Goal: Information Seeking & Learning: Learn about a topic

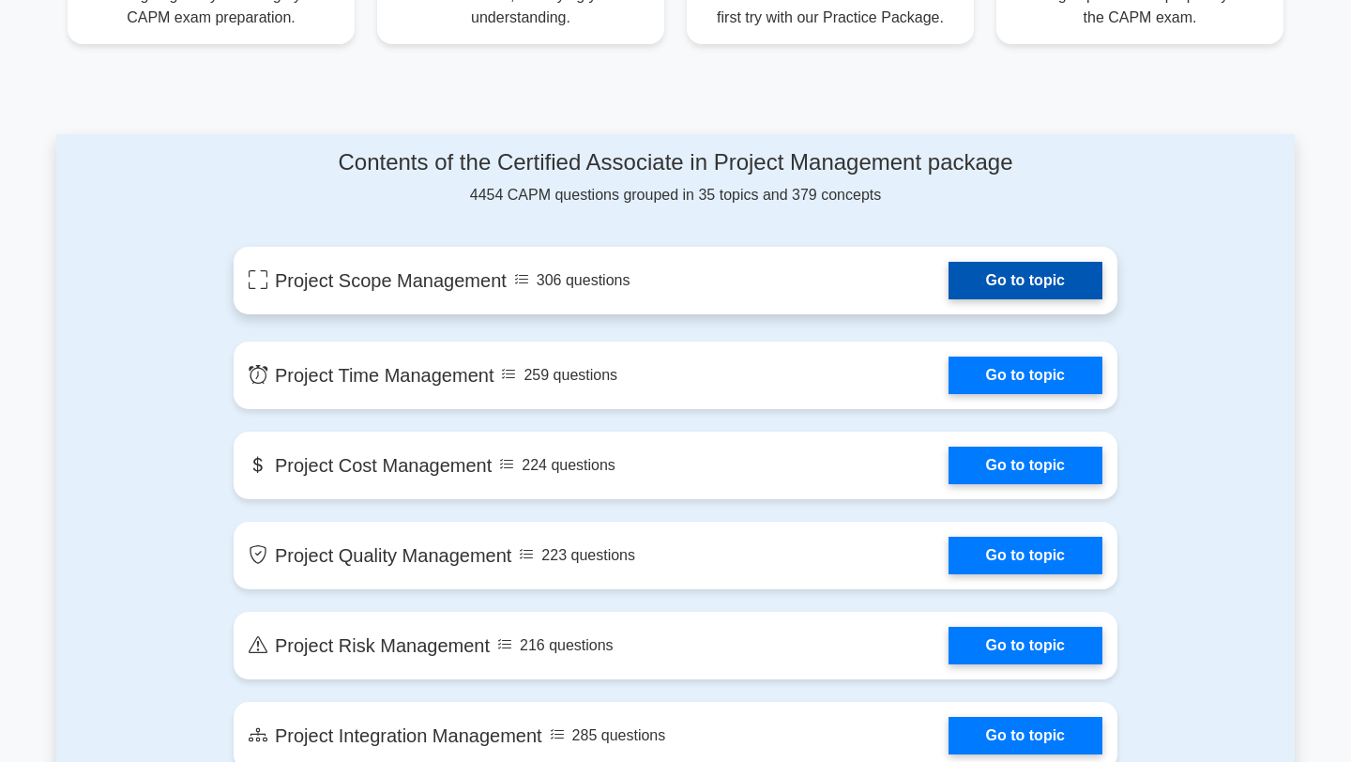
scroll to position [941, 0]
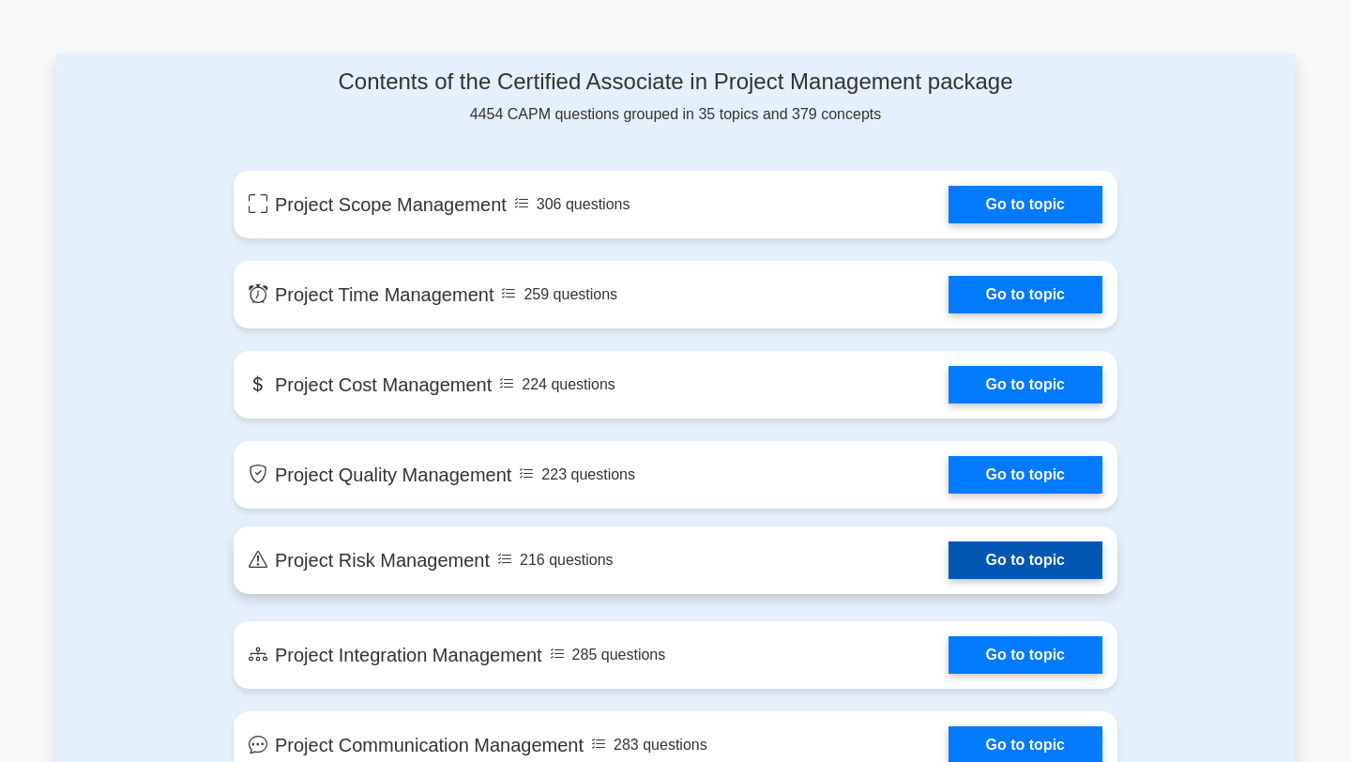
click at [1005, 549] on link "Go to topic" at bounding box center [1025, 560] width 154 height 38
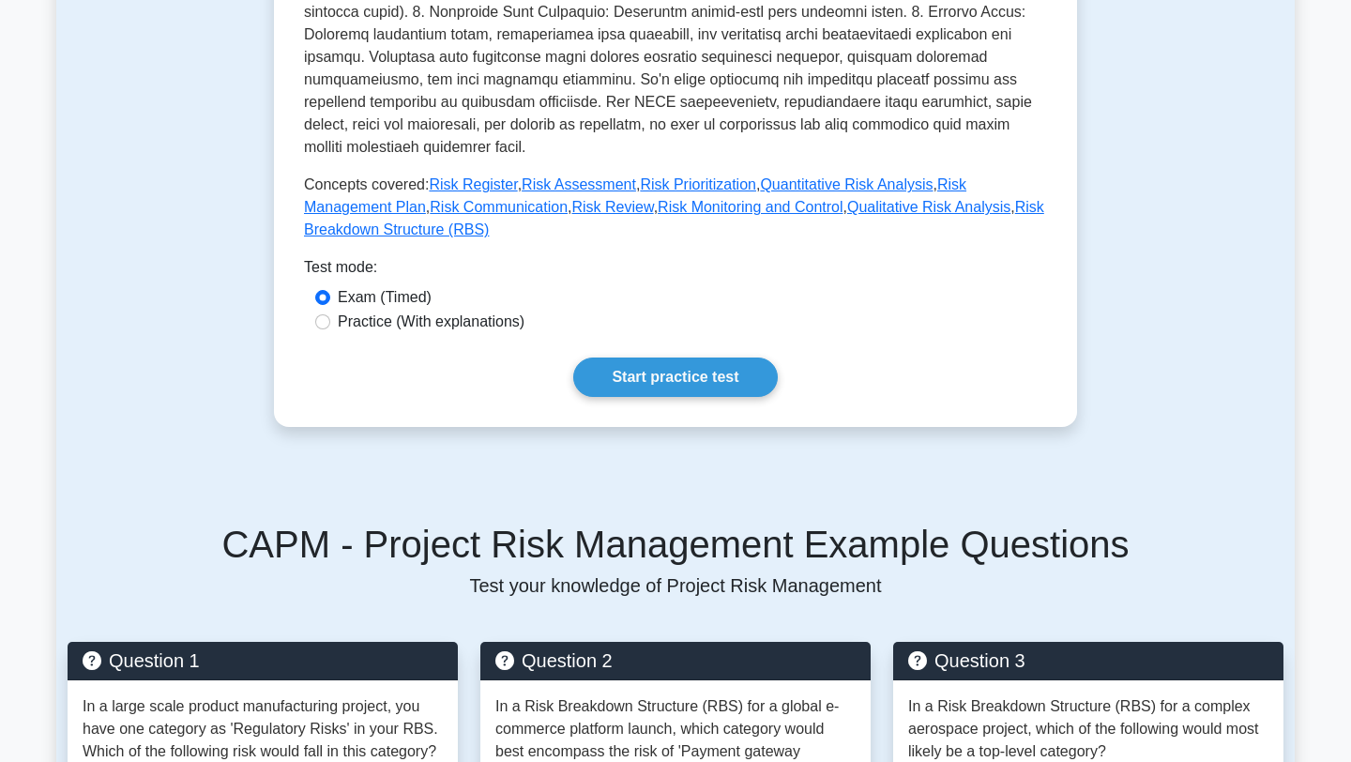
scroll to position [648, 0]
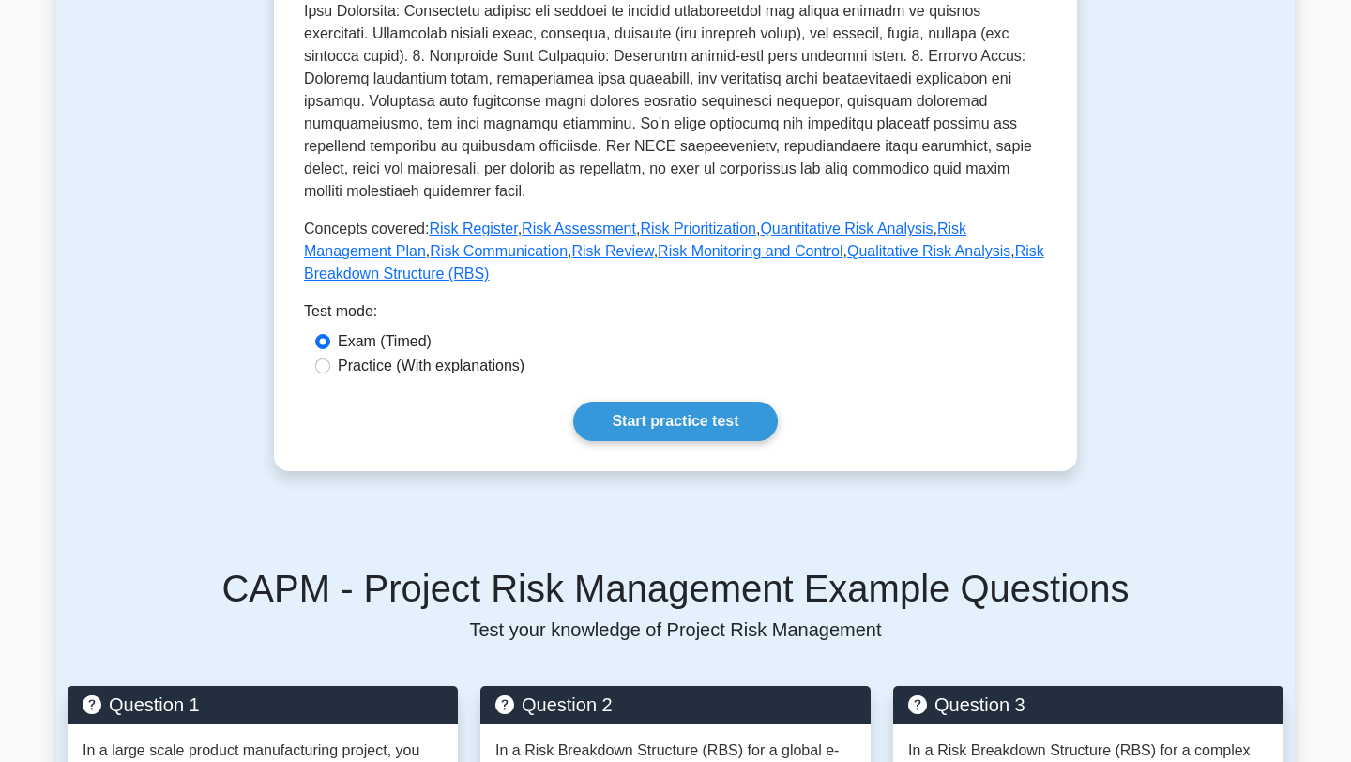
click at [502, 355] on label "Practice (With explanations)" at bounding box center [431, 366] width 187 height 23
click at [330, 358] on input "Practice (With explanations)" at bounding box center [322, 365] width 15 height 15
radio input "true"
click at [649, 401] on link "Start practice test" at bounding box center [675, 420] width 204 height 39
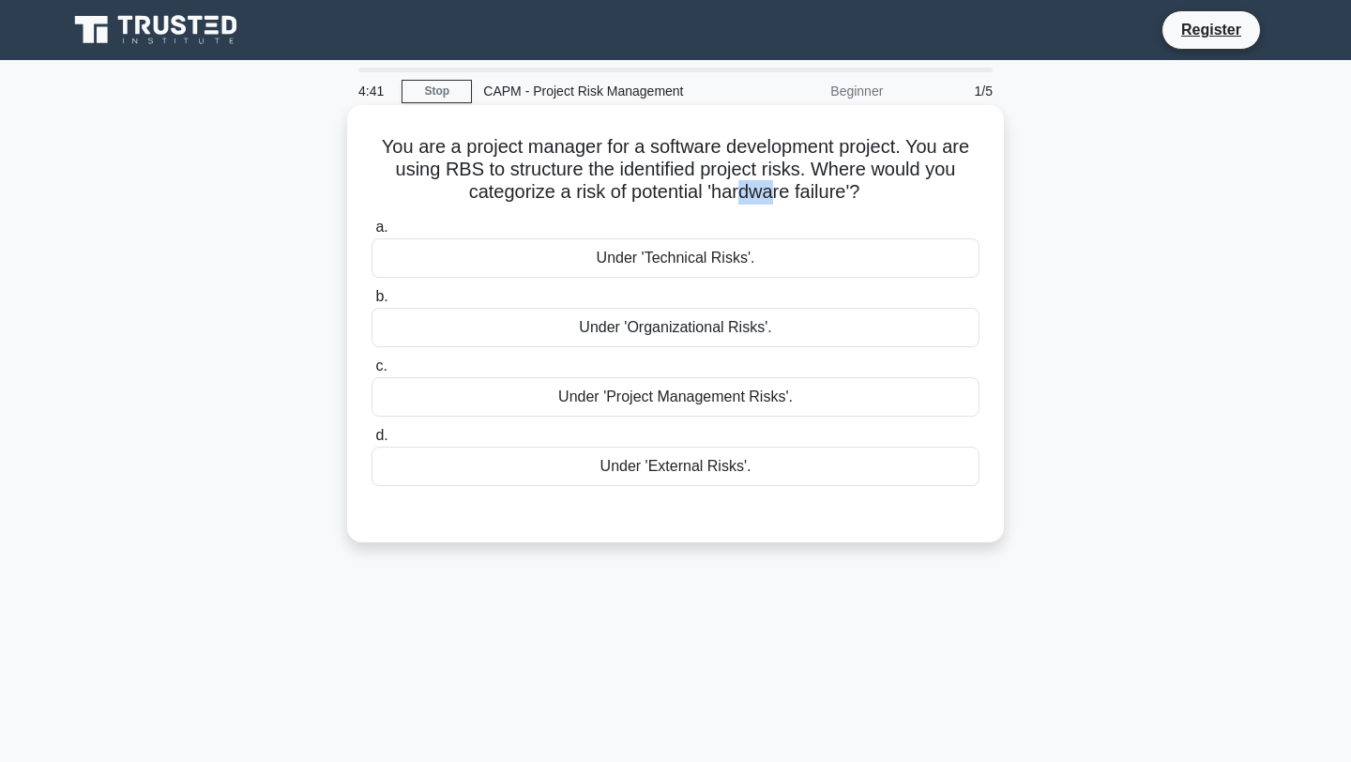
drag, startPoint x: 737, startPoint y: 194, endPoint x: 771, endPoint y: 194, distance: 33.8
click at [771, 194] on h5 "You are a project manager for a software development project. You are using RBS…" at bounding box center [675, 169] width 611 height 69
click at [802, 259] on div "Under 'Technical Risks'." at bounding box center [675, 257] width 608 height 39
click at [371, 234] on input "a. Under 'Technical Risks'." at bounding box center [371, 227] width 0 height 12
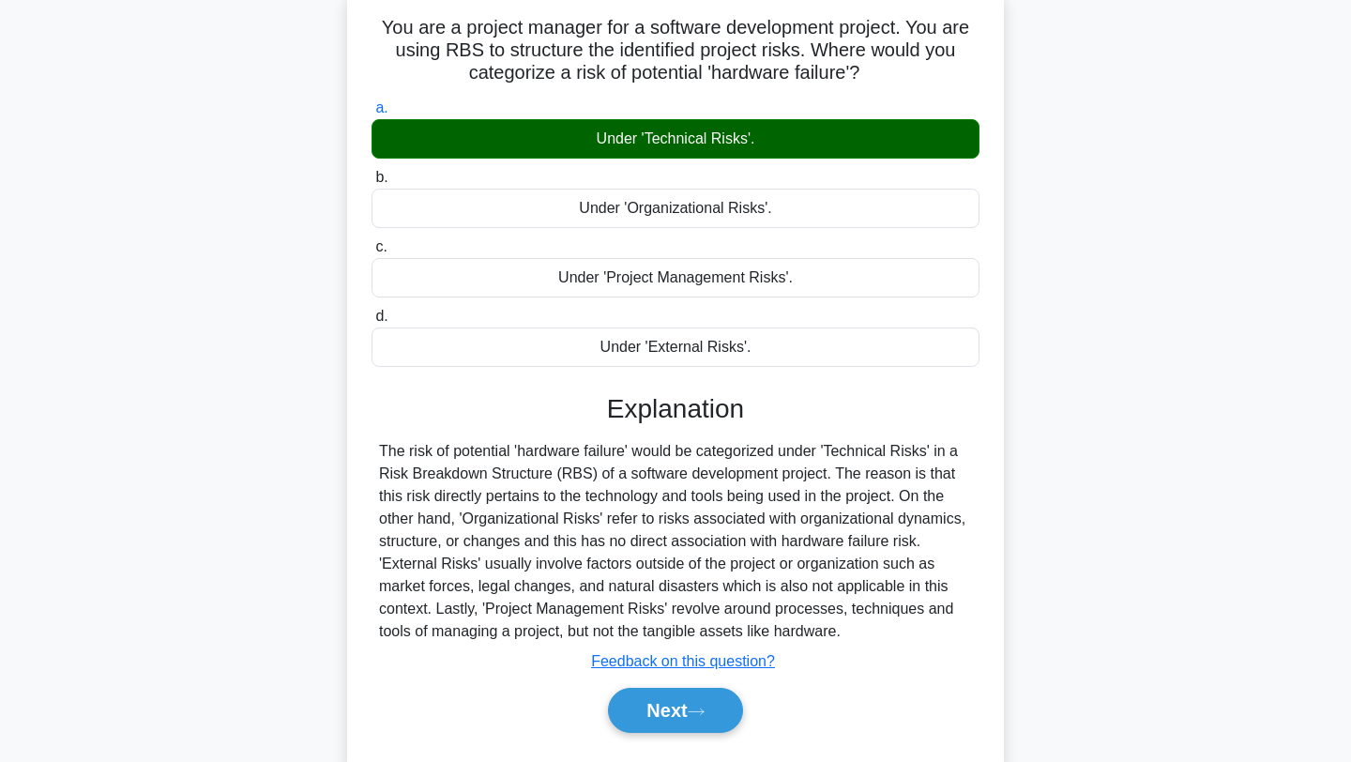
scroll to position [153, 0]
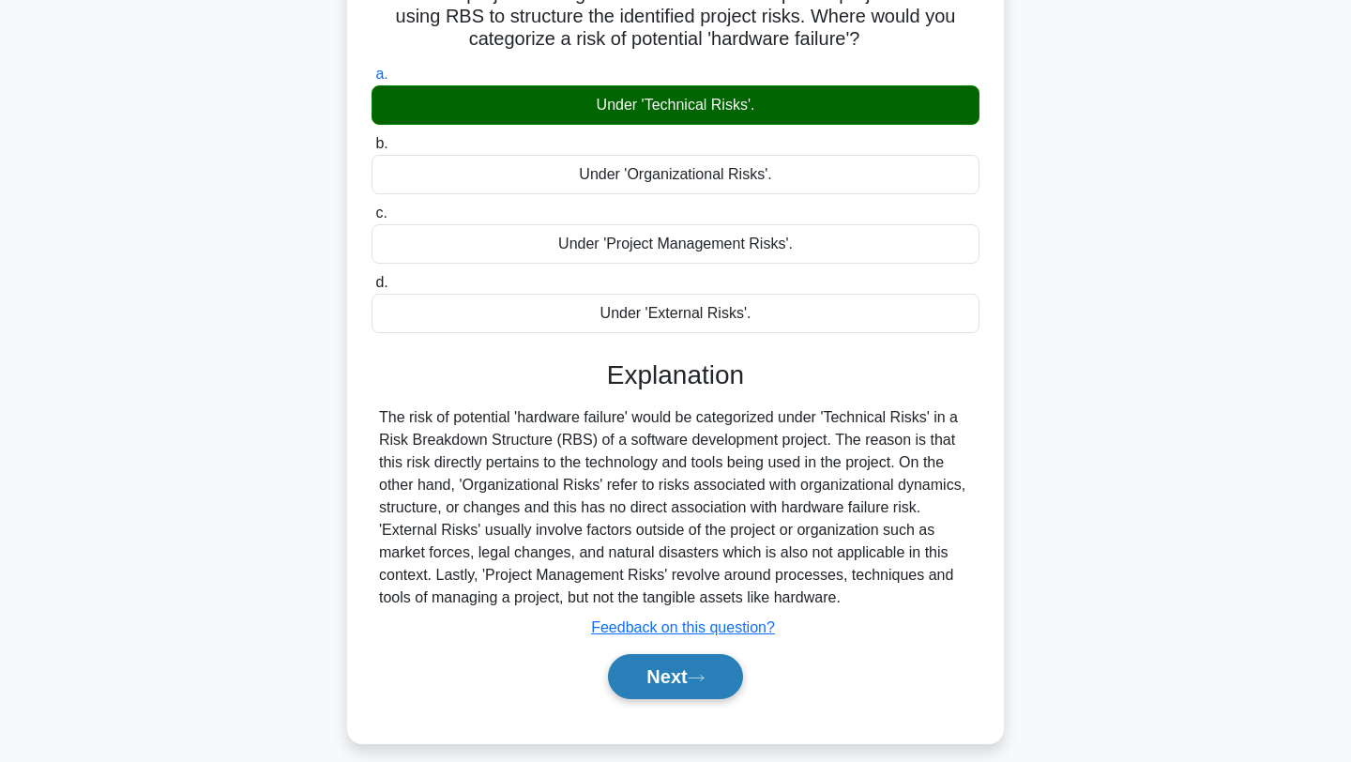
click at [672, 661] on button "Next" at bounding box center [675, 676] width 134 height 45
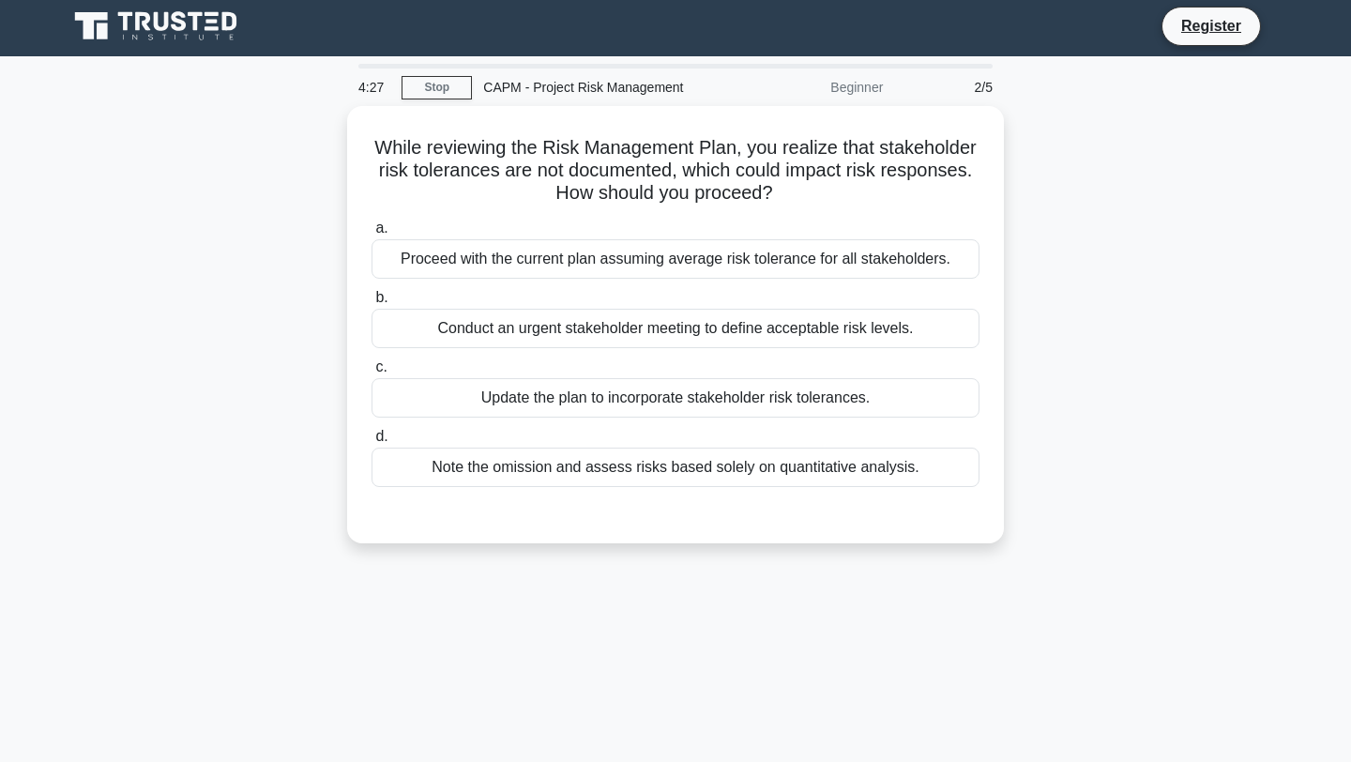
scroll to position [0, 0]
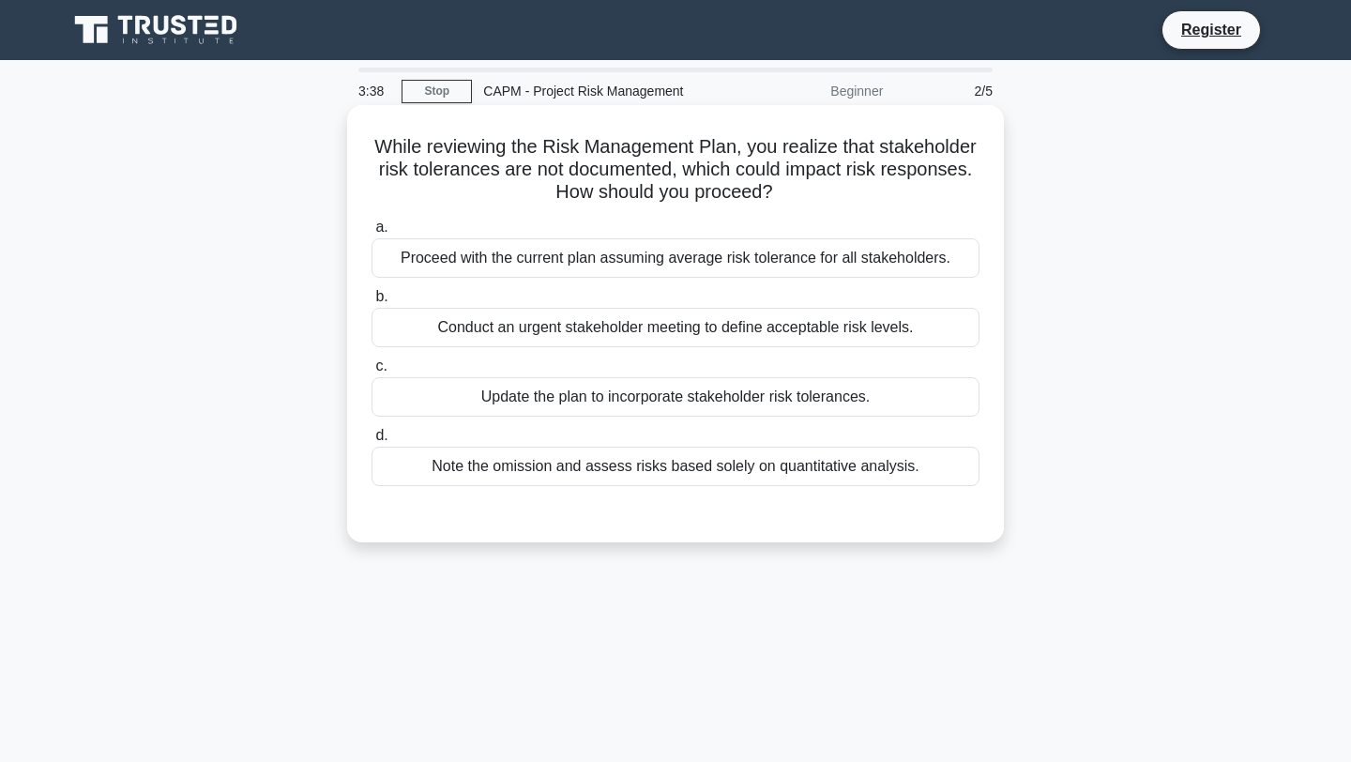
click at [919, 403] on div "Update the plan to incorporate stakeholder risk tolerances." at bounding box center [675, 396] width 608 height 39
click at [371, 372] on input "c. Update the plan to incorporate stakeholder risk tolerances." at bounding box center [371, 366] width 0 height 12
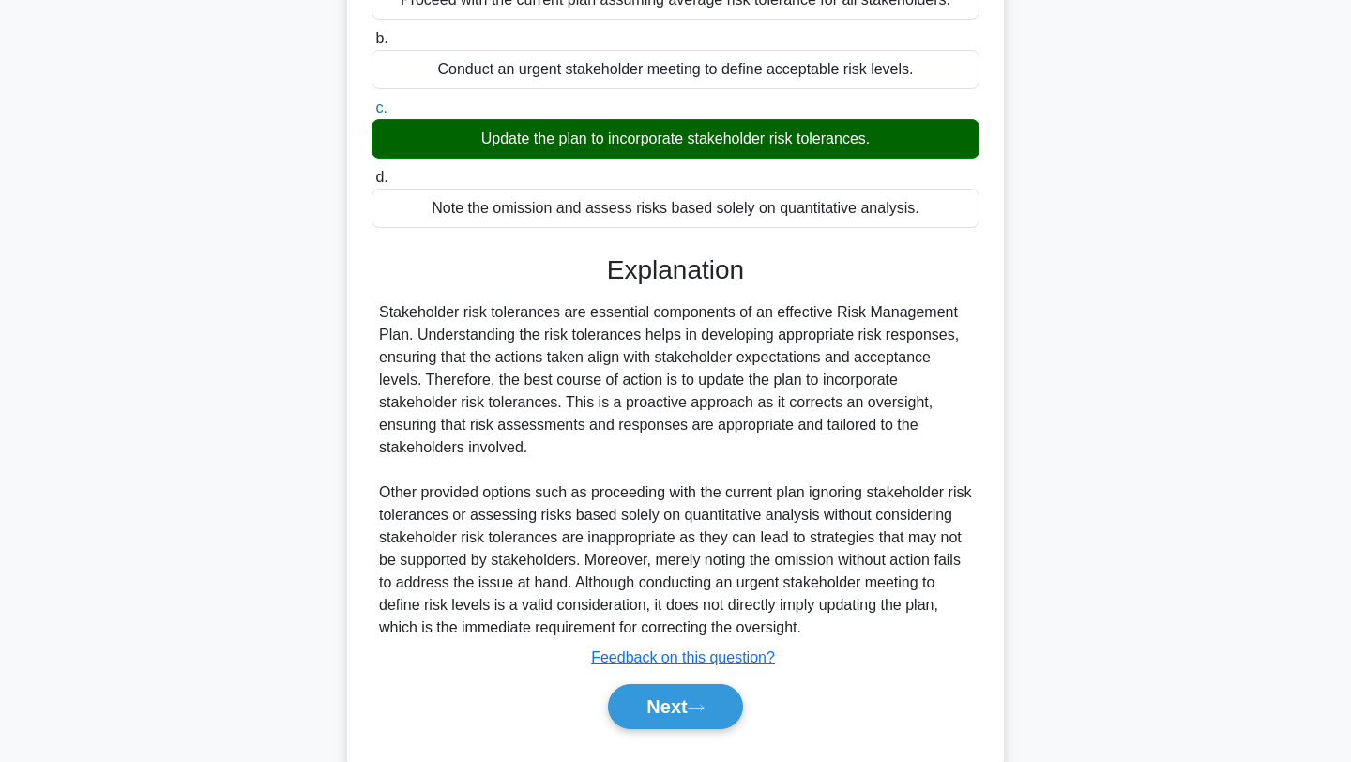
scroll to position [269, 0]
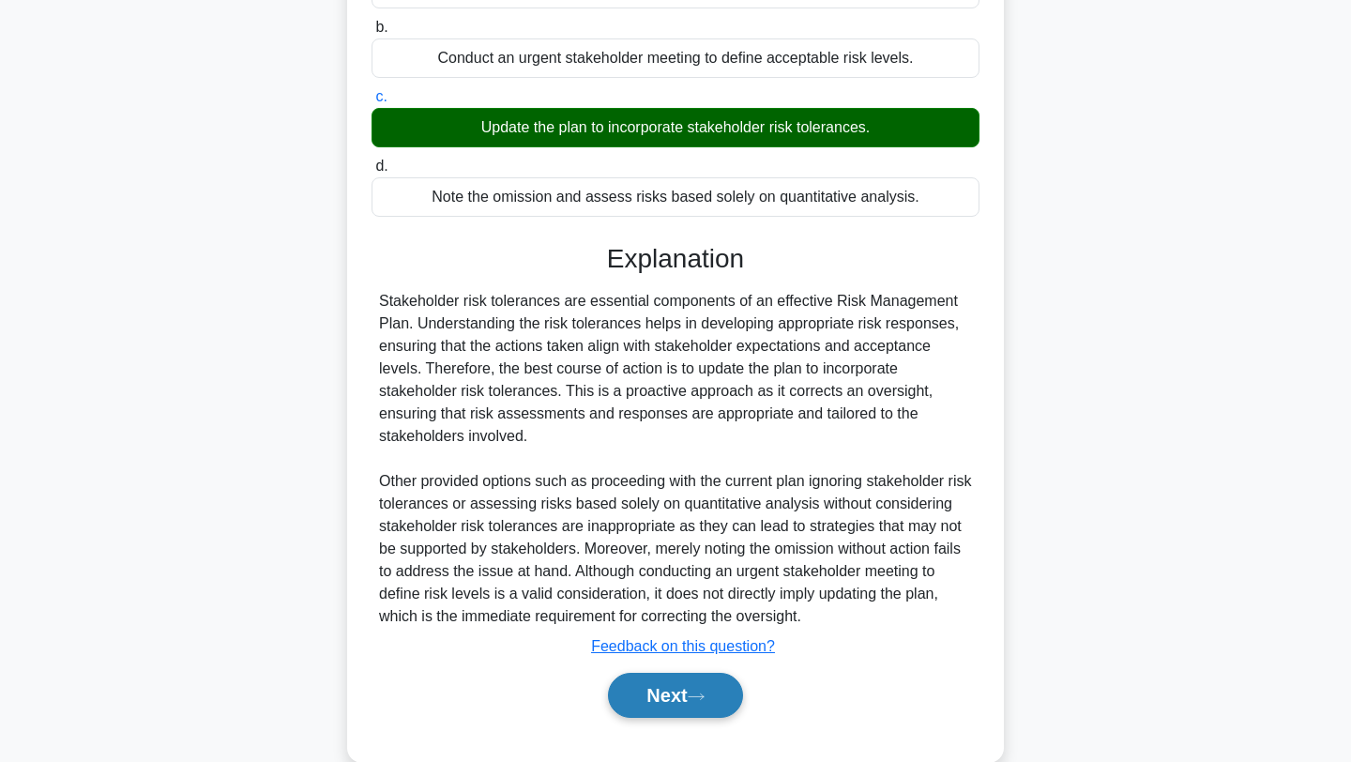
click at [711, 674] on button "Next" at bounding box center [675, 694] width 134 height 45
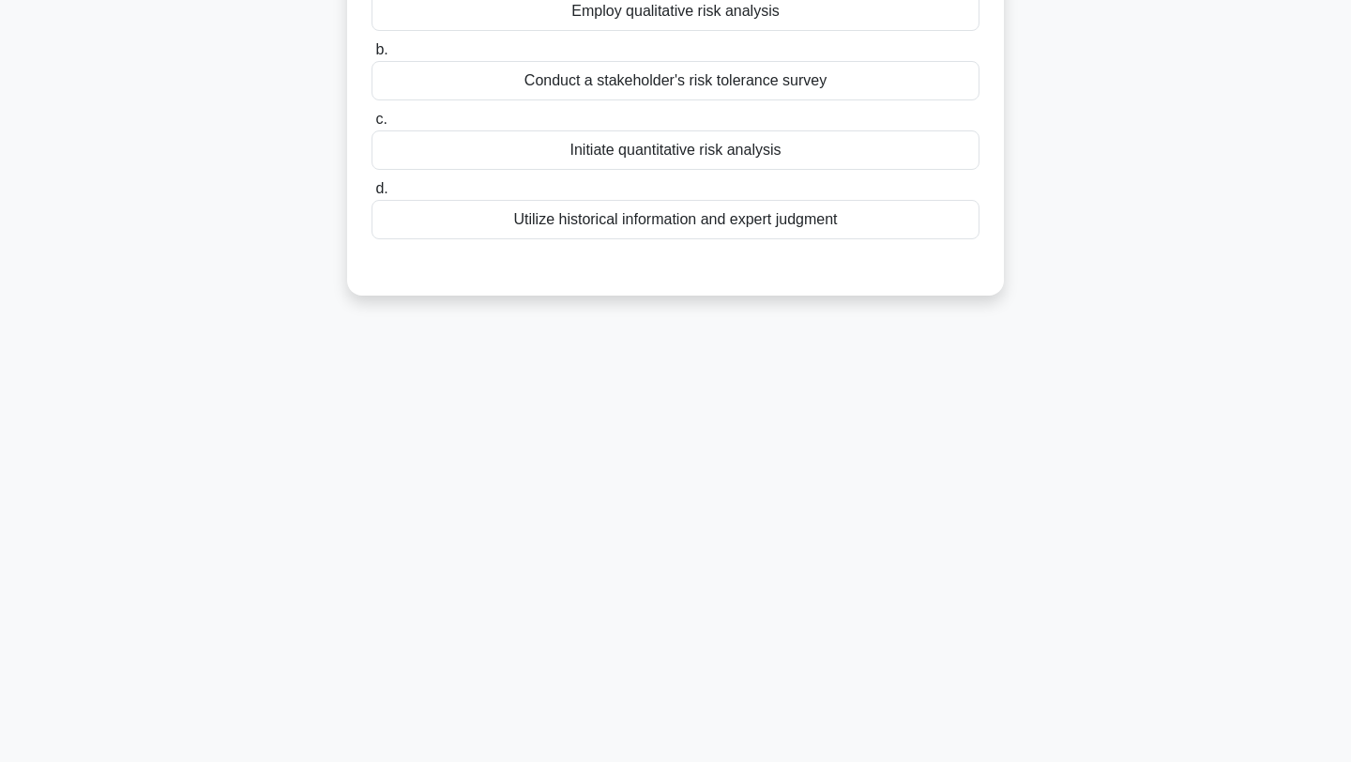
scroll to position [0, 0]
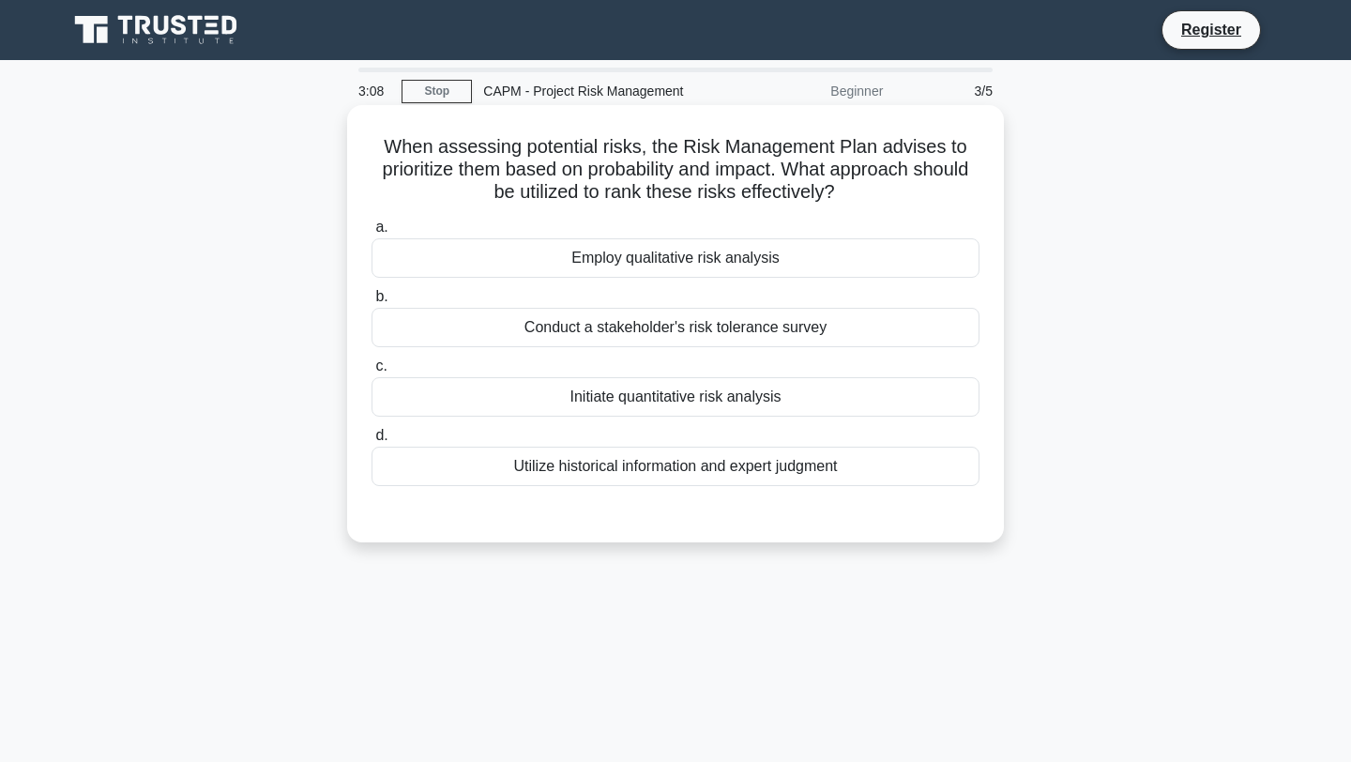
click at [848, 477] on div "Utilize historical information and expert judgment" at bounding box center [675, 465] width 608 height 39
click at [371, 442] on input "d. Utilize historical information and expert judgment" at bounding box center [371, 436] width 0 height 12
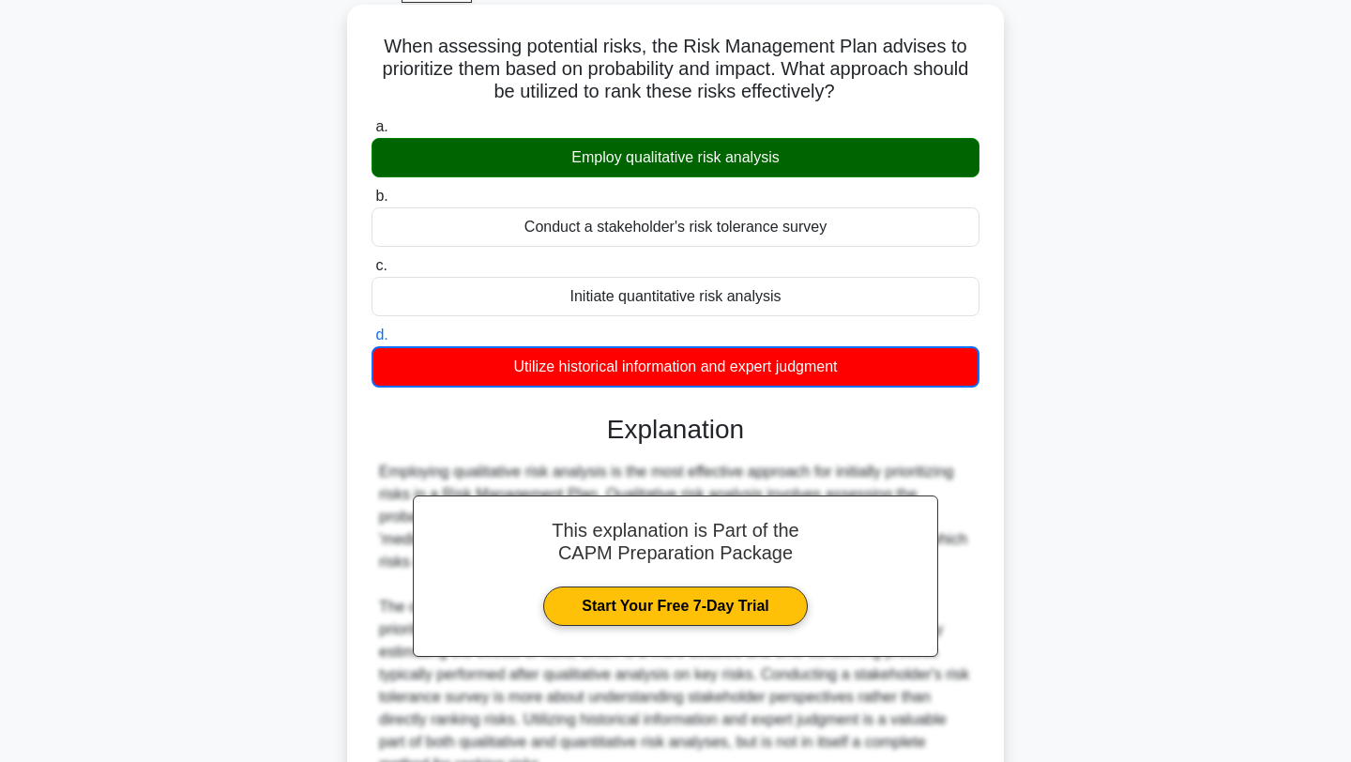
scroll to position [120, 0]
